Goal: Information Seeking & Learning: Learn about a topic

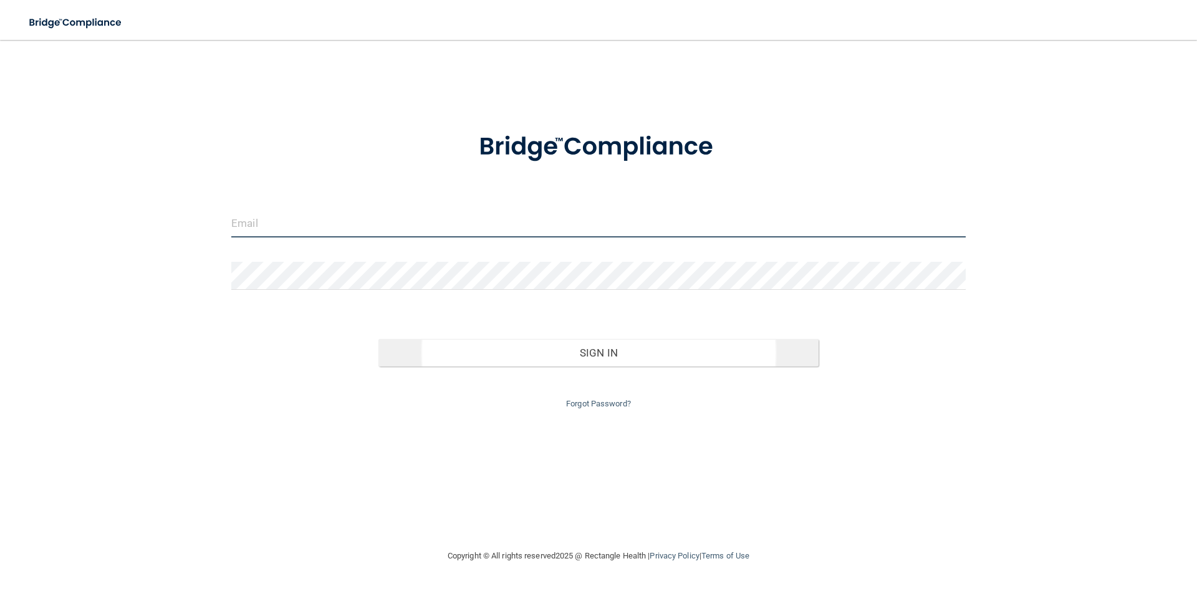
type input "[EMAIL_ADDRESS][DOMAIN_NAME]"
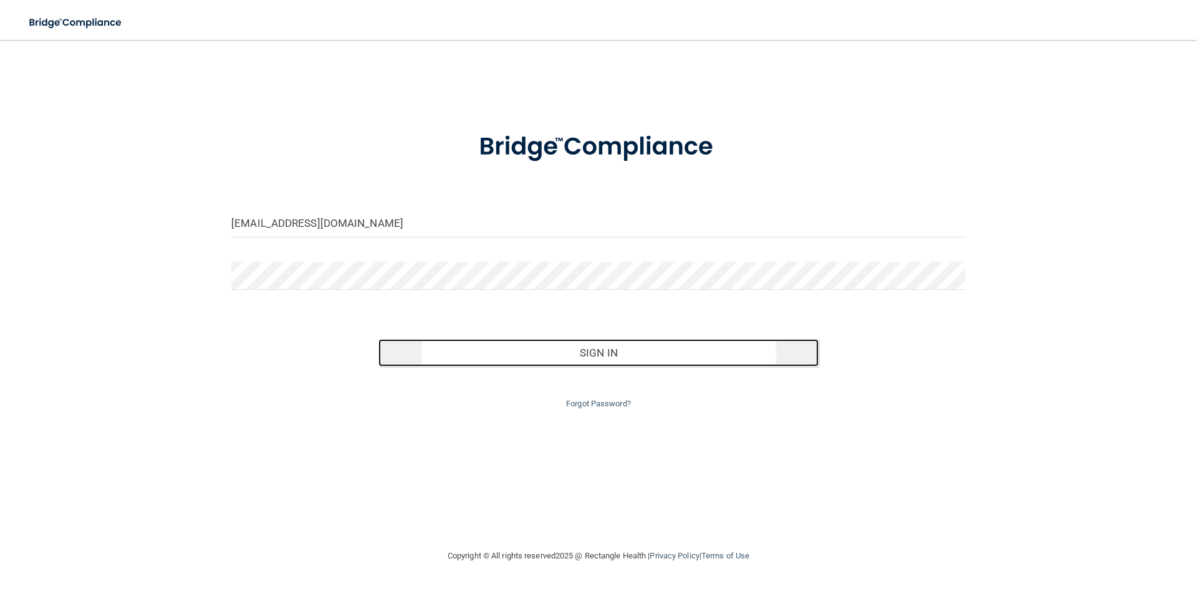
click at [616, 347] on button "Sign In" at bounding box center [598, 352] width 441 height 27
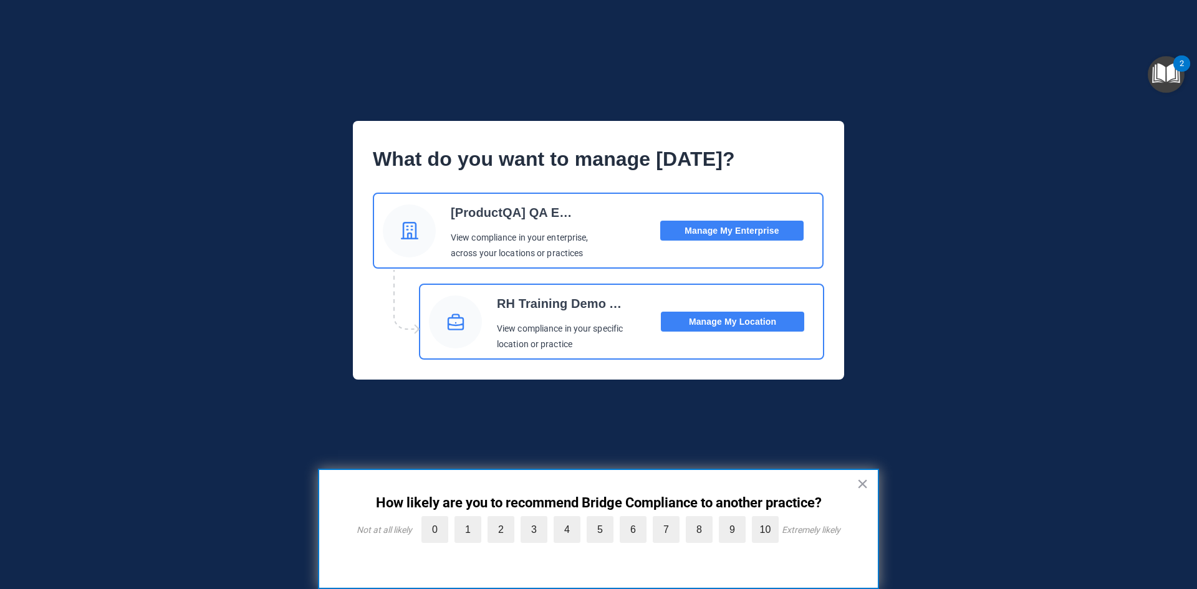
click at [752, 320] on button "Manage My Location" at bounding box center [732, 322] width 143 height 20
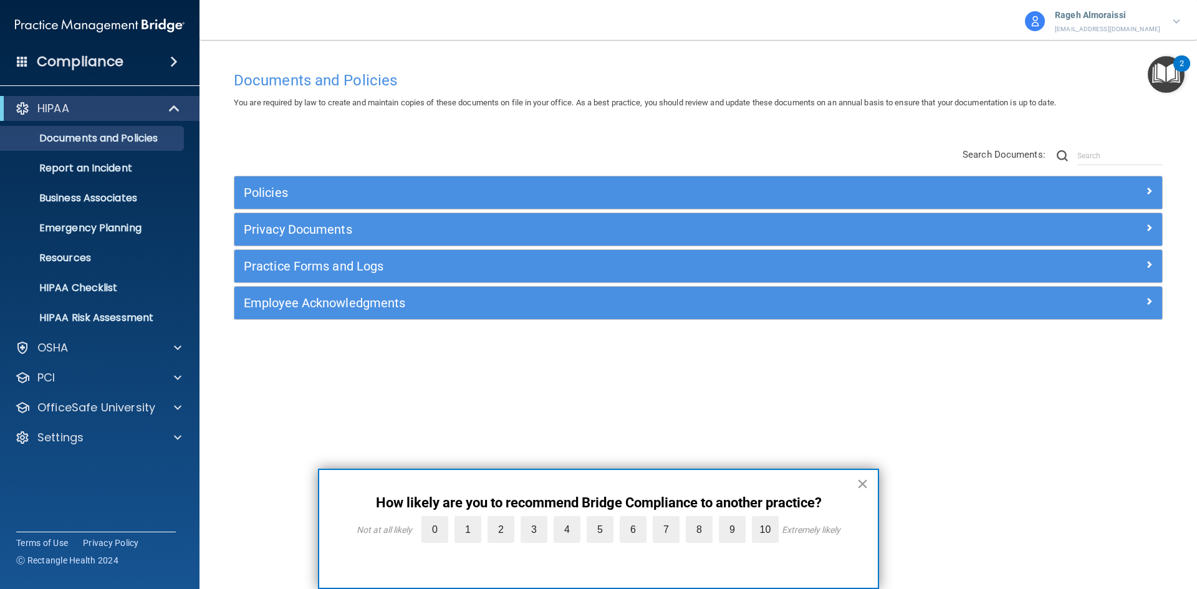
click at [867, 481] on button "×" at bounding box center [862, 484] width 12 height 20
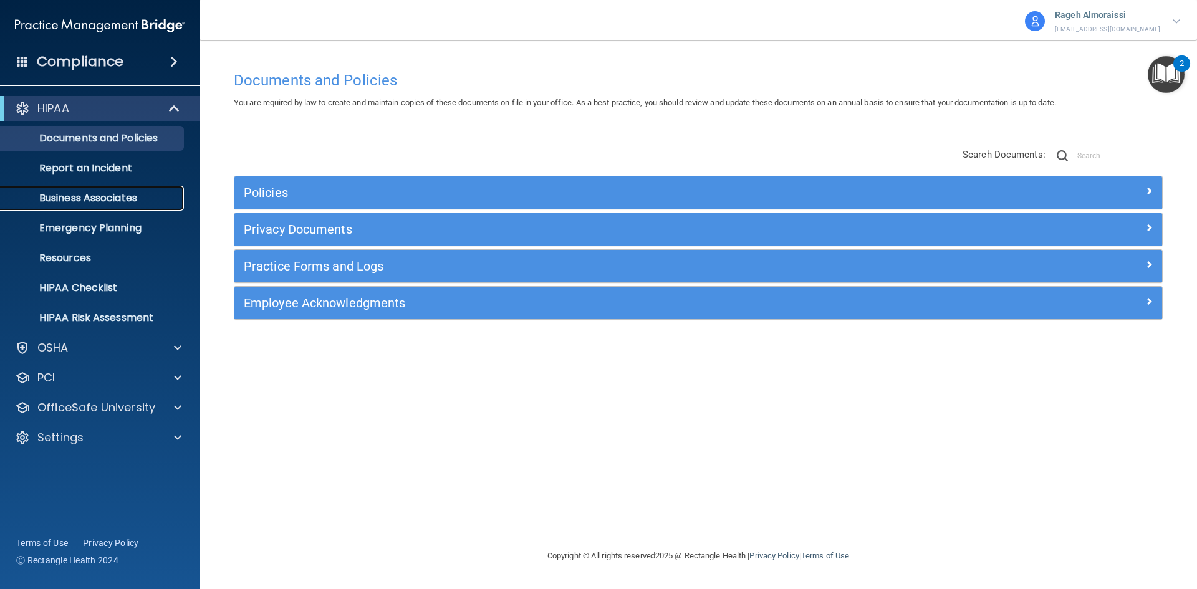
click at [123, 197] on p "Business Associates" at bounding box center [93, 198] width 170 height 12
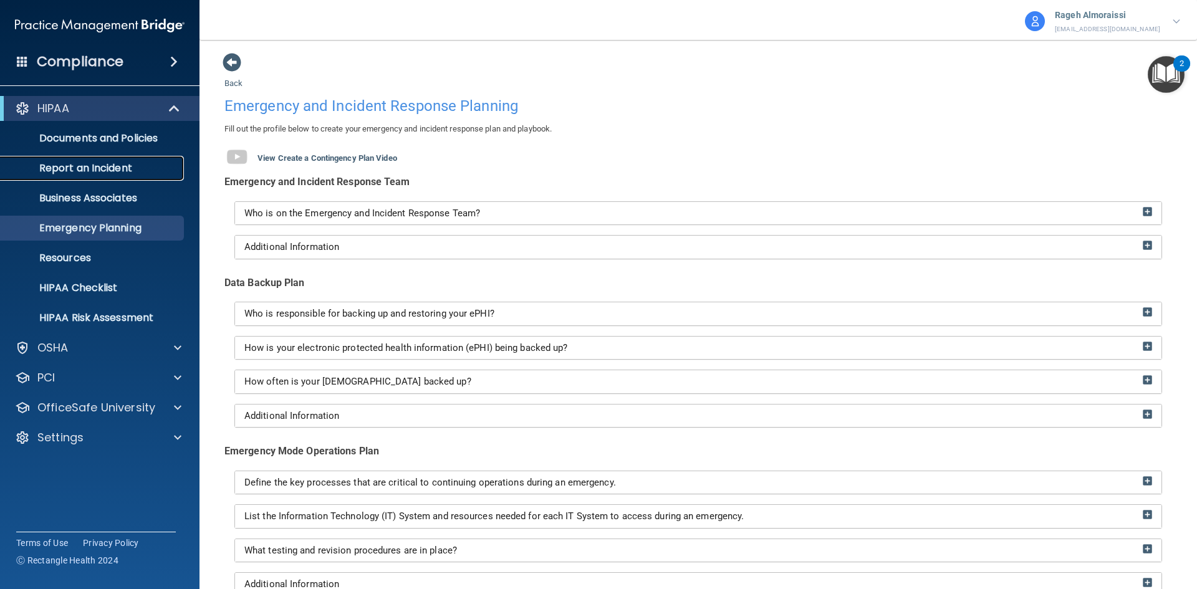
click at [82, 162] on p "Report an Incident" at bounding box center [93, 168] width 170 height 12
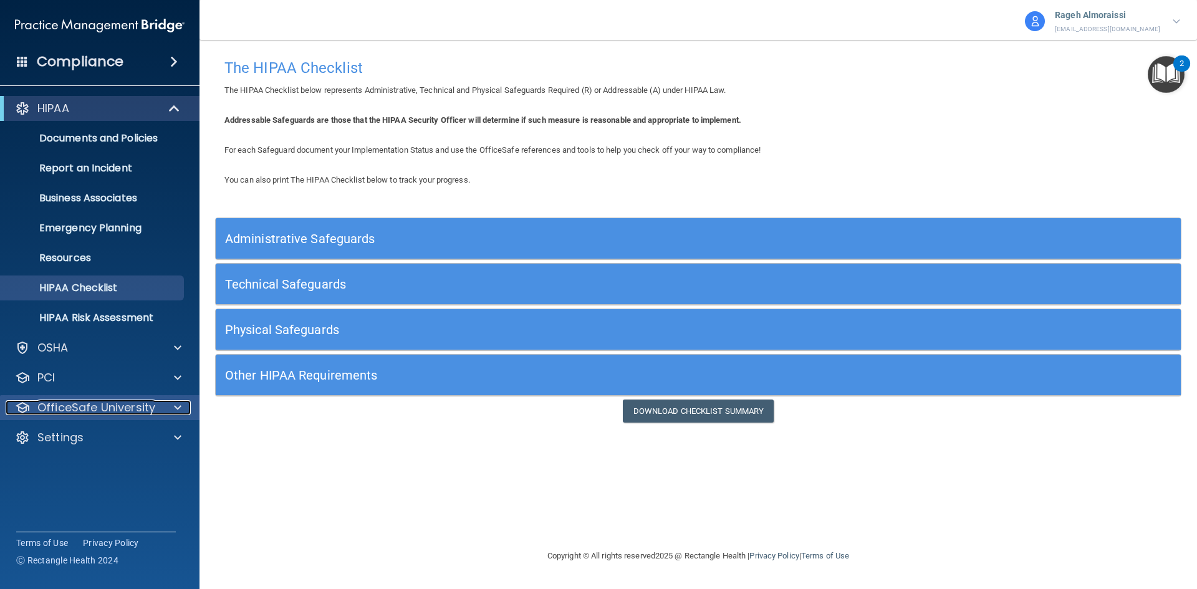
click at [151, 410] on p "OfficeSafe University" at bounding box center [96, 407] width 118 height 15
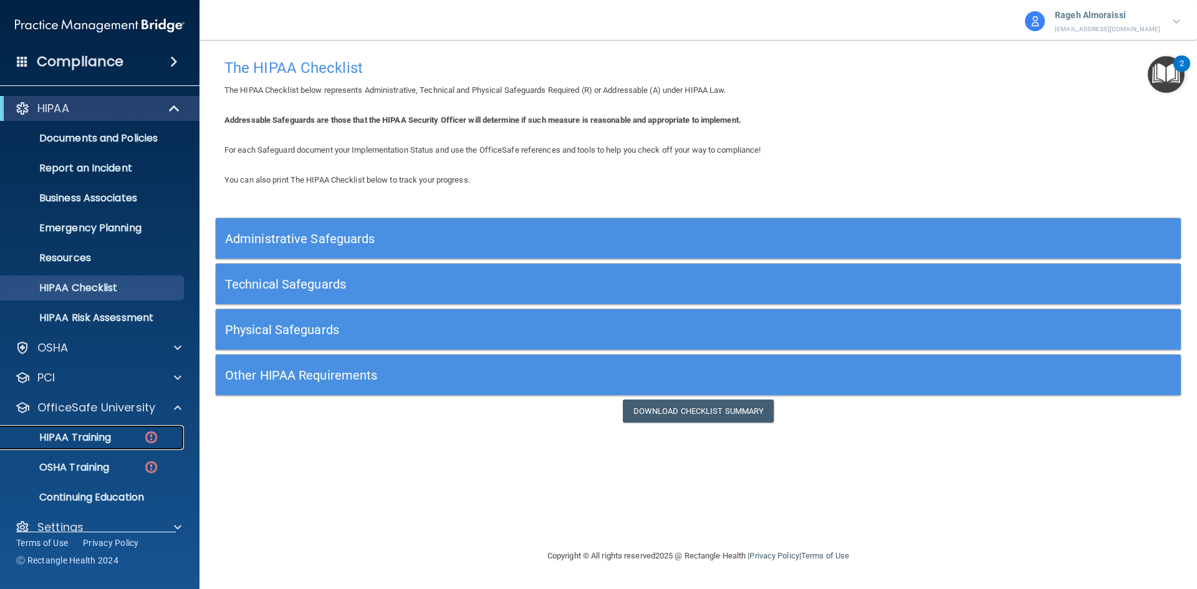
click at [98, 444] on p "HIPAA Training" at bounding box center [59, 437] width 103 height 12
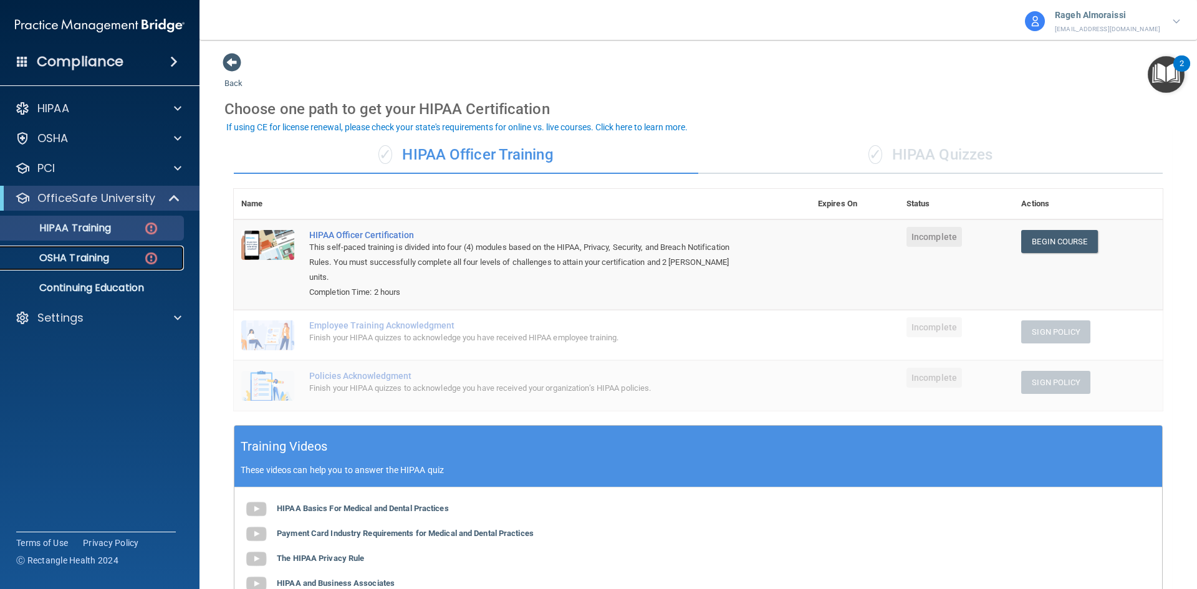
click at [102, 262] on p "OSHA Training" at bounding box center [58, 258] width 101 height 12
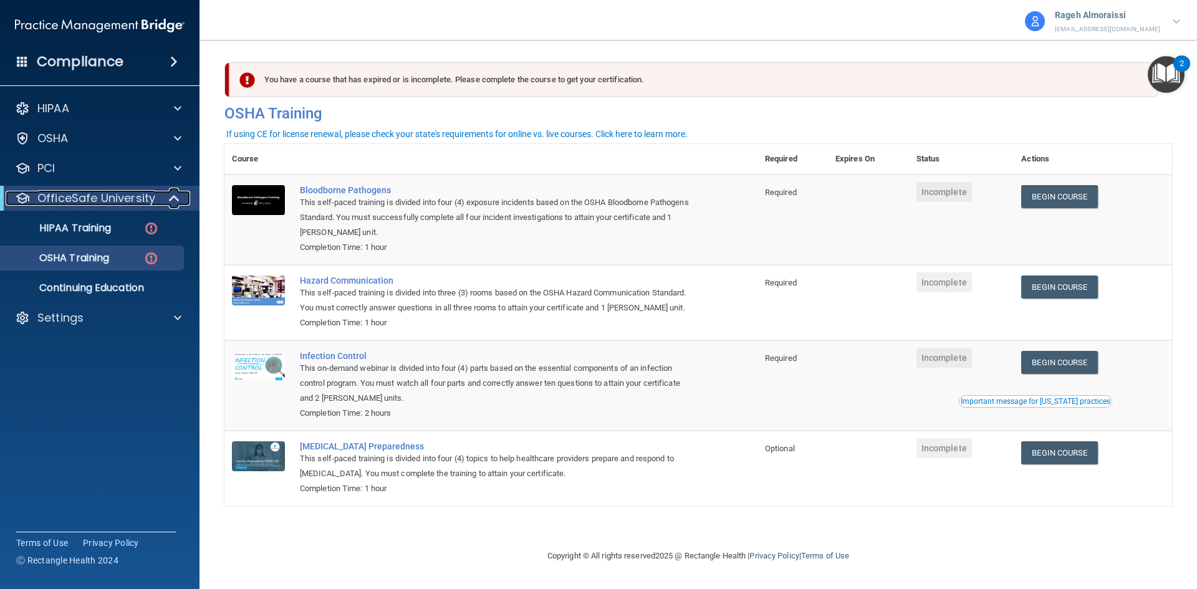
click at [71, 196] on p "OfficeSafe University" at bounding box center [96, 198] width 118 height 15
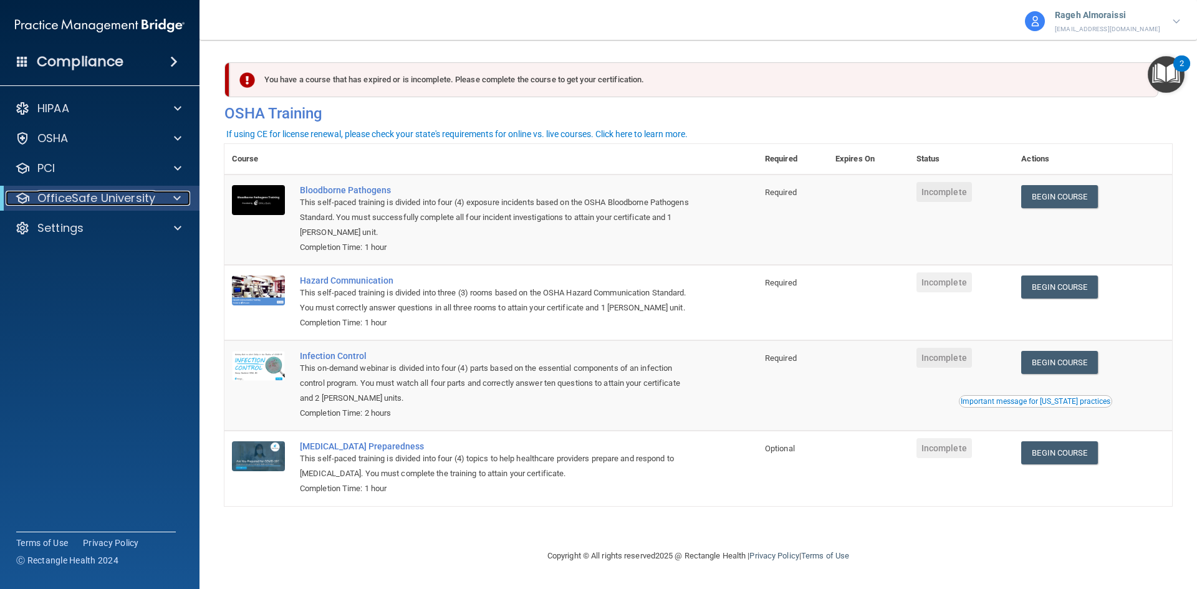
click at [99, 199] on p "OfficeSafe University" at bounding box center [96, 198] width 118 height 15
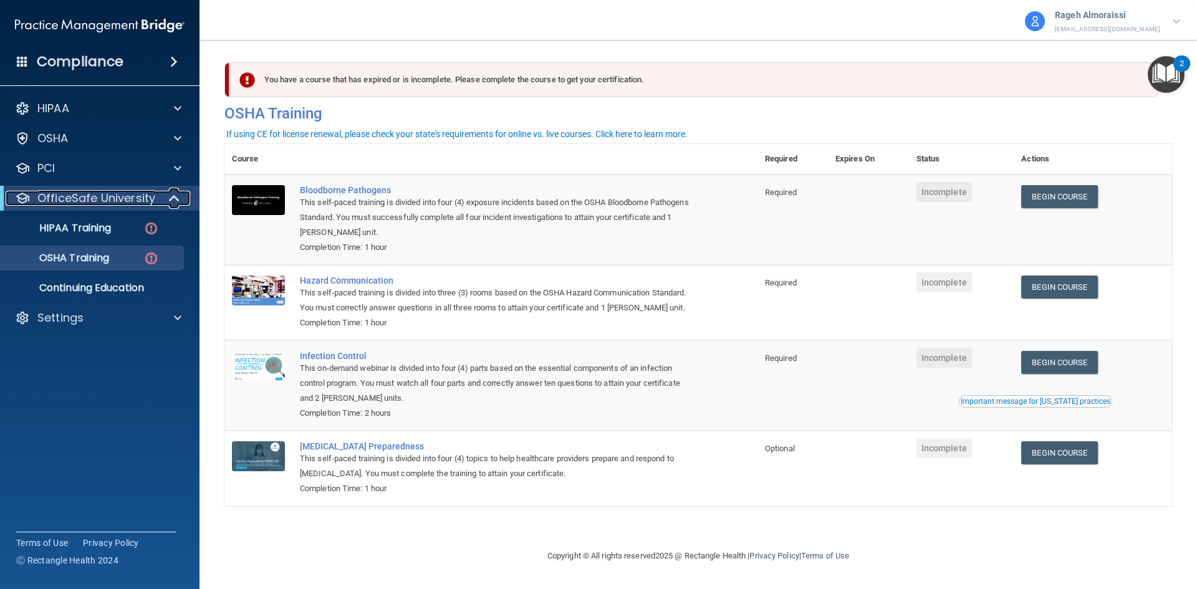
click at [99, 199] on p "OfficeSafe University" at bounding box center [96, 198] width 118 height 15
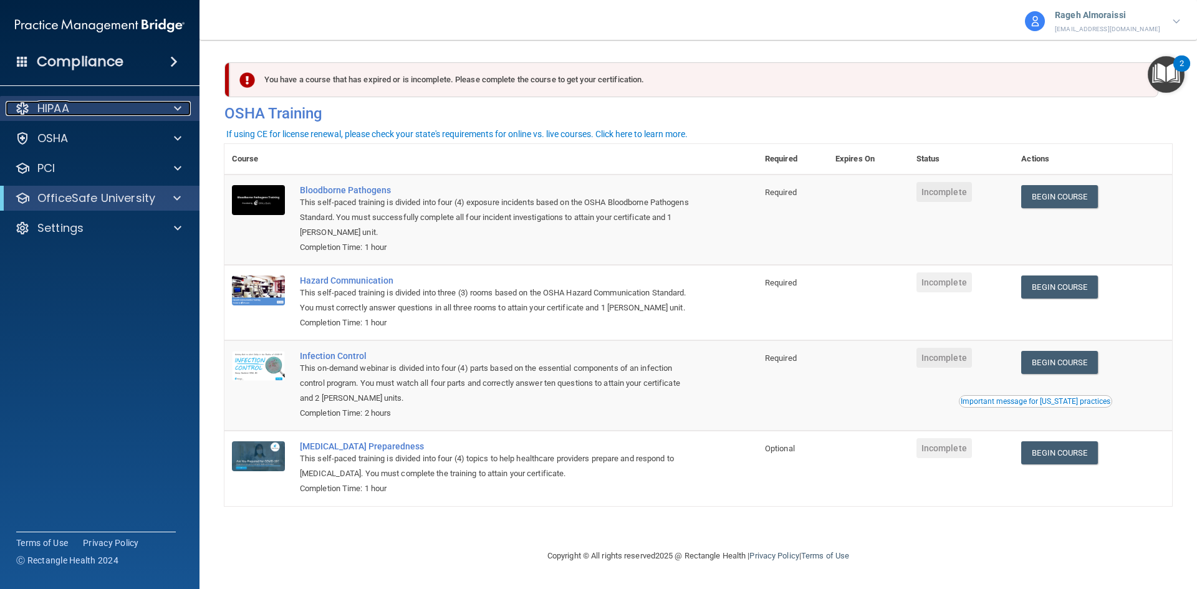
click at [123, 106] on div "HIPAA" at bounding box center [83, 108] width 155 height 15
